Goal: Information Seeking & Learning: Learn about a topic

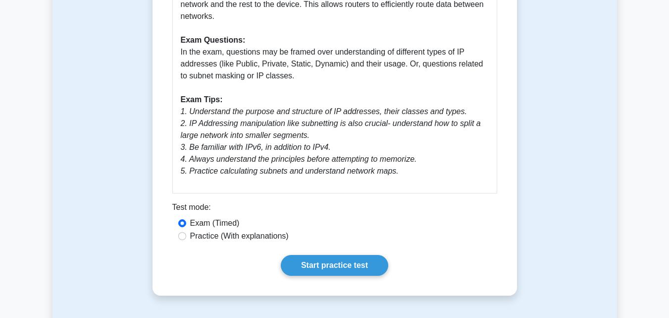
scroll to position [495, 0]
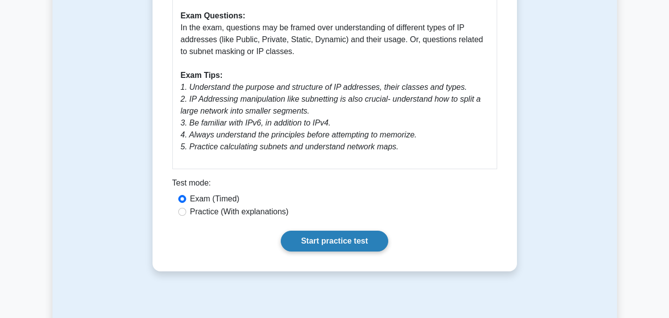
click at [322, 232] on link "Start practice test" at bounding box center [334, 240] width 107 height 21
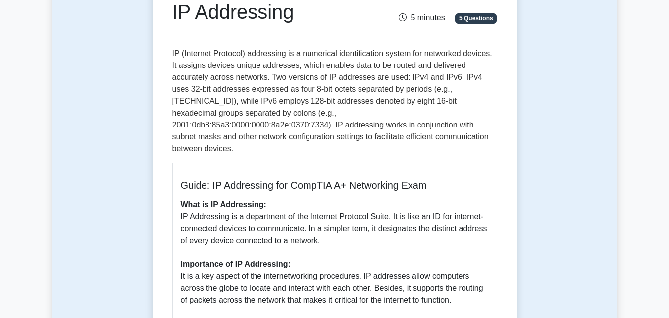
scroll to position [118, 0]
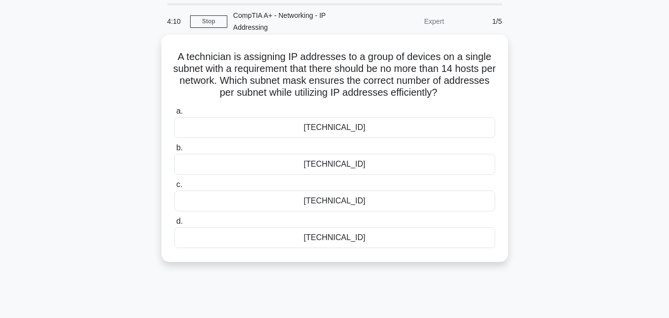
scroll to position [50, 0]
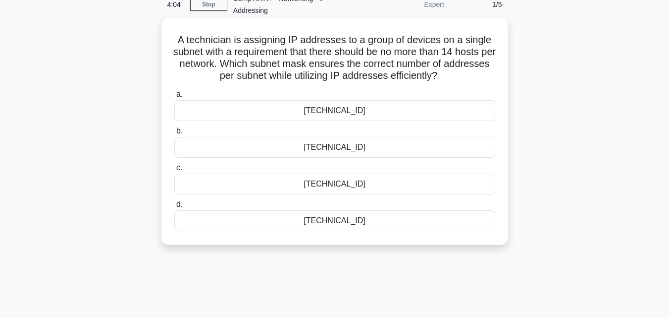
click at [361, 154] on div "255.255.255.240" at bounding box center [334, 147] width 321 height 21
click at [174, 134] on input "b. 255.255.255.240" at bounding box center [174, 131] width 0 height 6
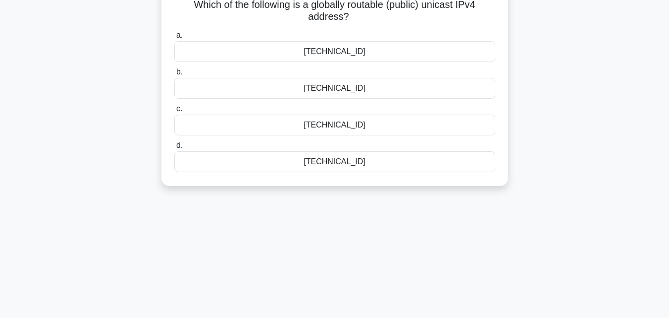
scroll to position [0, 0]
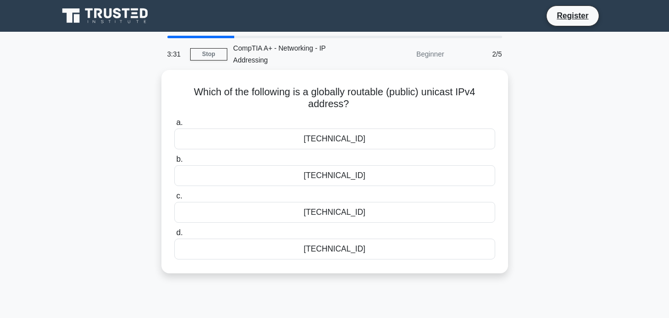
click at [432, 53] on div "Beginner" at bounding box center [407, 54] width 87 height 20
click at [423, 53] on div "Beginner" at bounding box center [407, 54] width 87 height 20
click at [208, 55] on link "Stop" at bounding box center [208, 54] width 37 height 12
click at [246, 63] on div "CompTIA A+ - Networking - IP Addressing" at bounding box center [295, 54] width 136 height 32
